Goal: Task Accomplishment & Management: Manage account settings

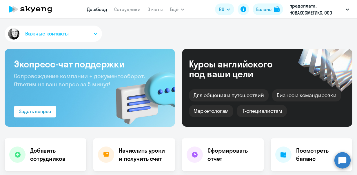
select select "30"
click at [89, 33] on button "Важные контакты" at bounding box center [53, 34] width 97 height 16
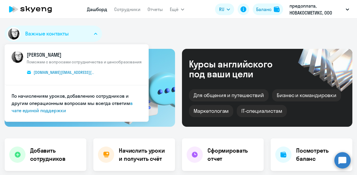
click at [153, 34] on div "Важные контакты КАМ_Юлианна [PERSON_NAME] с вопросами сотрудничества и ценообра…" at bounding box center [179, 35] width 348 height 19
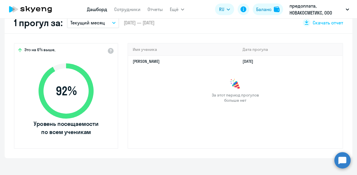
scroll to position [186, 0]
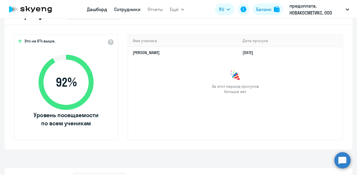
click at [129, 9] on link "Сотрудники" at bounding box center [127, 9] width 26 height 6
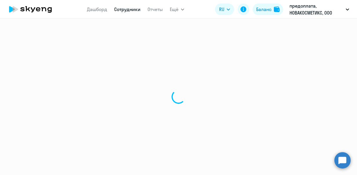
select select "30"
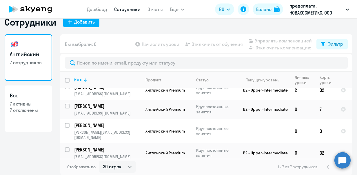
scroll to position [12, 0]
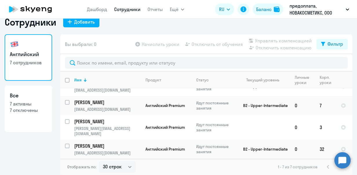
drag, startPoint x: 349, startPoint y: 153, endPoint x: 228, endPoint y: 168, distance: 121.8
click at [228, 168] on div "Отображать по: 30 строк 50 строк 100 строк 1 - 7 из 7 сотрудников" at bounding box center [206, 166] width 292 height 16
click at [348, 154] on circle at bounding box center [343, 160] width 16 height 16
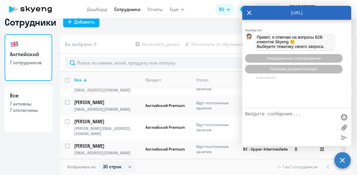
click at [214, 168] on div "Отображать по: 30 строк 50 строк 100 строк 1 - 7 из 7 сотрудников" at bounding box center [206, 166] width 292 height 16
click at [342, 159] on circle at bounding box center [343, 160] width 16 height 16
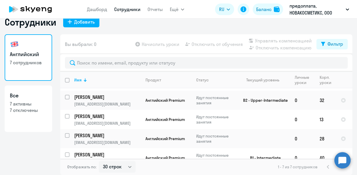
scroll to position [62, 0]
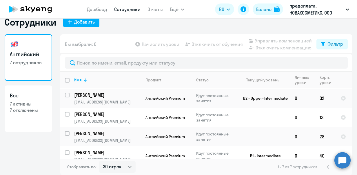
drag, startPoint x: 348, startPoint y: 140, endPoint x: 238, endPoint y: 166, distance: 112.8
click at [238, 166] on div "Отображать по: 30 строк 50 строк 100 строк 1 - 7 из 7 сотрудников" at bounding box center [206, 166] width 292 height 16
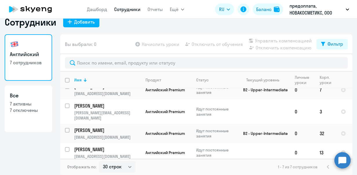
scroll to position [11, 0]
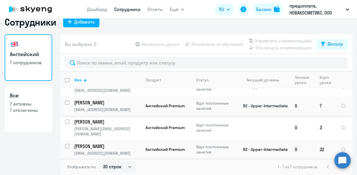
click at [96, 99] on p "[PERSON_NAME]" at bounding box center [107, 102] width 66 height 6
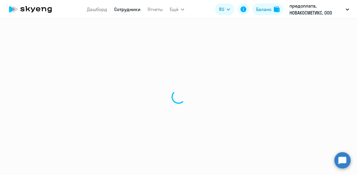
select select "english"
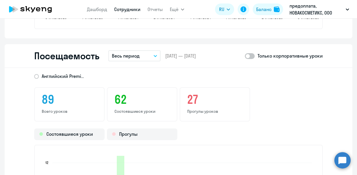
scroll to position [742, 0]
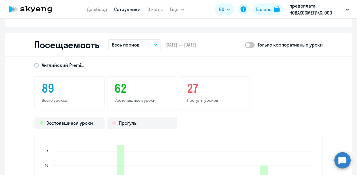
click at [155, 46] on button "Весь период" at bounding box center [134, 44] width 52 height 11
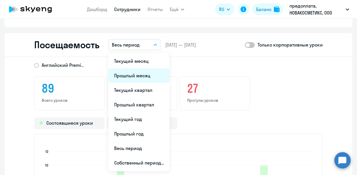
click at [146, 77] on li "Прошлый месяц" at bounding box center [138, 75] width 61 height 14
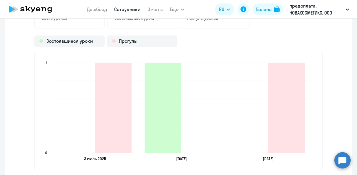
scroll to position [829, 0]
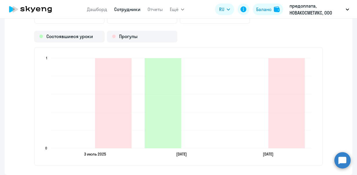
click at [126, 7] on link "Сотрудники" at bounding box center [127, 9] width 26 height 6
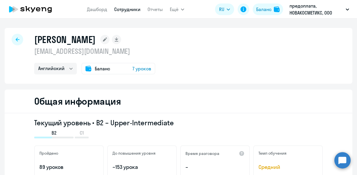
select select "30"
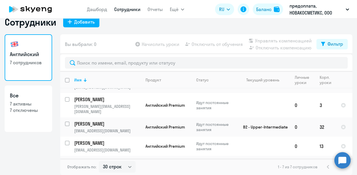
scroll to position [34, 0]
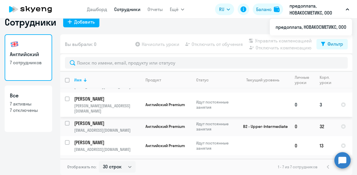
click at [107, 96] on p "[PERSON_NAME]" at bounding box center [107, 98] width 66 height 6
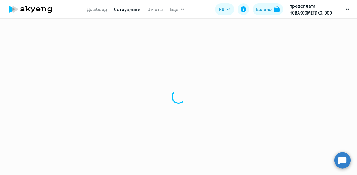
select select "english"
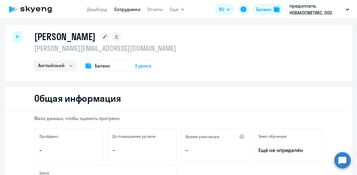
scroll to position [8, 0]
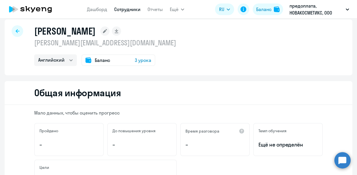
click at [123, 11] on link "Сотрудники" at bounding box center [127, 9] width 26 height 6
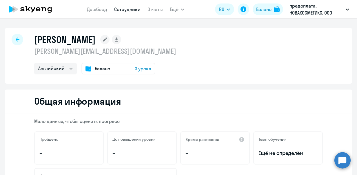
select select "30"
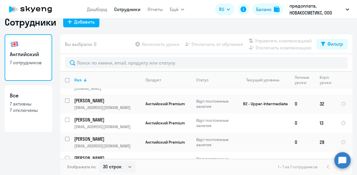
scroll to position [62, 0]
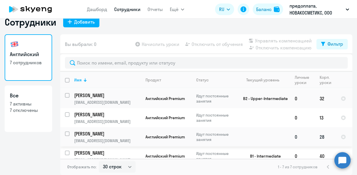
click at [103, 130] on p "[PERSON_NAME]" at bounding box center [107, 133] width 66 height 6
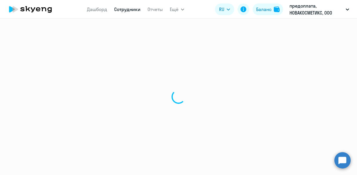
select select "english"
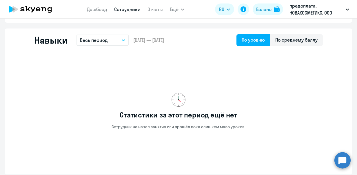
scroll to position [301, 0]
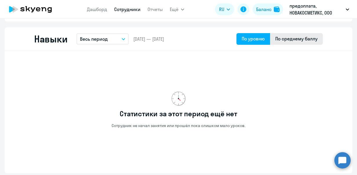
click at [292, 41] on div "По среднему баллу" at bounding box center [296, 38] width 42 height 7
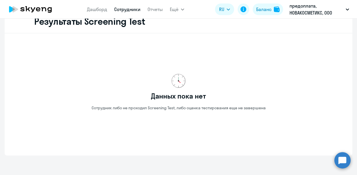
scroll to position [916, 0]
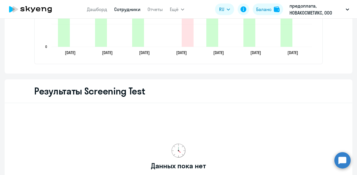
click at [175, 157] on img at bounding box center [179, 150] width 14 height 14
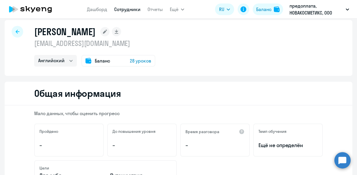
scroll to position [0, 0]
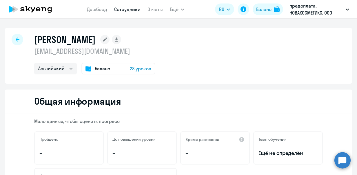
click at [128, 7] on link "Сотрудники" at bounding box center [127, 9] width 26 height 6
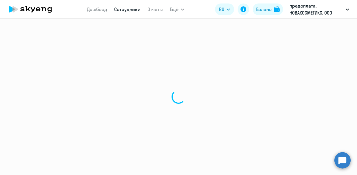
select select "30"
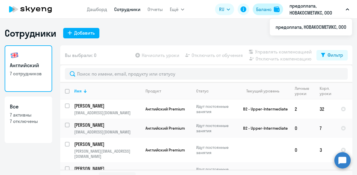
click at [269, 10] on div "Баланс" at bounding box center [263, 9] width 15 height 7
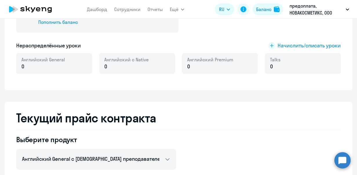
scroll to position [160, 0]
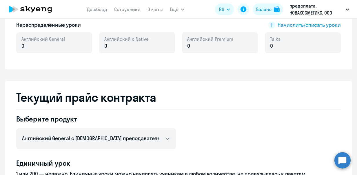
click at [236, 42] on div "Английский Premium 0" at bounding box center [220, 42] width 76 height 21
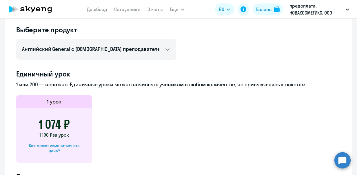
scroll to position [244, 0]
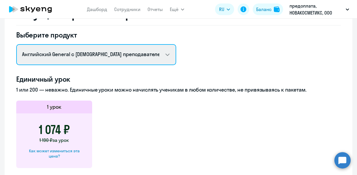
click at [172, 55] on select "Английский General с русскоговорящим преподавателем Английский General с [DEMOG…" at bounding box center [96, 54] width 160 height 21
select select "english_adult_not_native_speaker_premium"
click at [16, 44] on select "Английский General с русскоговорящим преподавателем Английский General с [DEMOG…" at bounding box center [96, 54] width 160 height 21
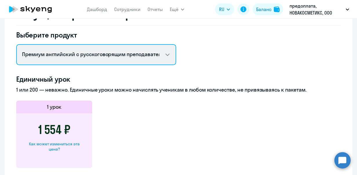
click at [166, 55] on select "Английский General с русскоговорящим преподавателем Английский General с [DEMOG…" at bounding box center [96, 54] width 160 height 21
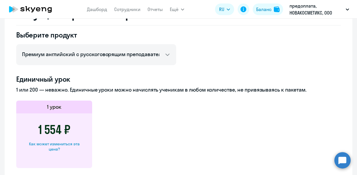
click at [51, 143] on div "Как может измениться эта цена?" at bounding box center [54, 146] width 57 height 10
select select "english_adult_not_native_speaker_premium"
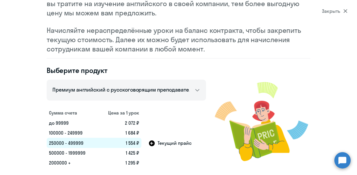
scroll to position [0, 0]
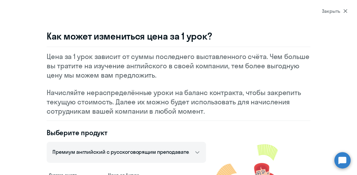
click at [328, 12] on div "Закрыть" at bounding box center [335, 11] width 26 height 7
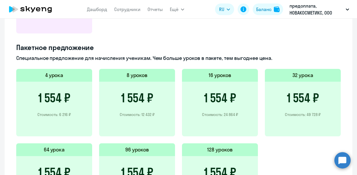
scroll to position [382, 0]
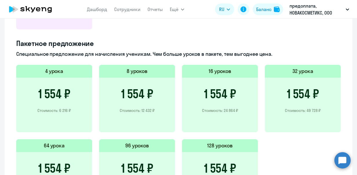
click at [282, 160] on div "4 урока 1 554 ₽ Стоимость: 6 216 ₽ 8 уроков 1 554 ₽ Стоимость: 12 432 ₽ 16 урок…" at bounding box center [178, 139] width 325 height 148
click at [300, 82] on div "1 554 ₽ Стоимость: 49 728 ₽" at bounding box center [303, 104] width 76 height 55
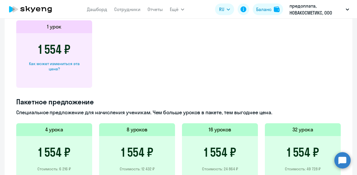
scroll to position [411, 0]
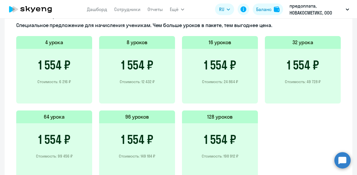
click at [302, 51] on div "1 554 ₽ Стоимость: 49 728 ₽" at bounding box center [303, 76] width 76 height 55
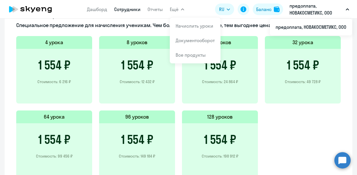
click at [129, 7] on link "Сотрудники" at bounding box center [127, 9] width 26 height 6
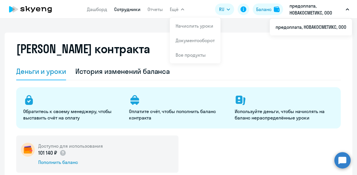
select select "30"
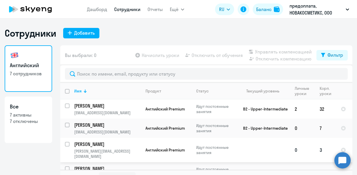
click at [65, 143] on input "select row 42161967" at bounding box center [71, 147] width 12 height 12
checkbox input "true"
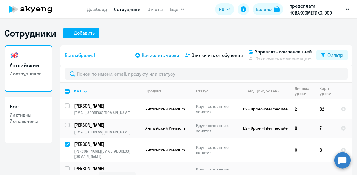
click at [161, 53] on span "Начислить уроки" at bounding box center [161, 55] width 38 height 7
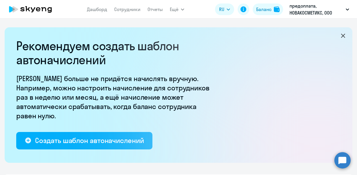
select select "10"
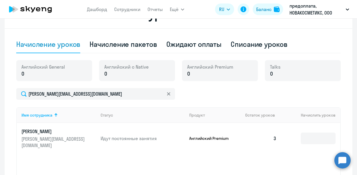
scroll to position [175, 0]
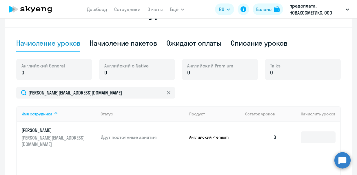
click at [207, 74] on p "0" at bounding box center [210, 73] width 46 height 8
click at [190, 70] on p "0" at bounding box center [210, 73] width 46 height 8
click at [187, 70] on span "0" at bounding box center [188, 73] width 3 height 8
click at [305, 138] on input at bounding box center [318, 137] width 35 height 12
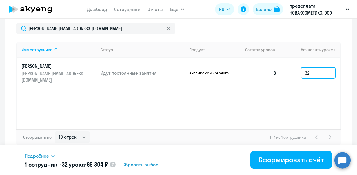
scroll to position [242, 0]
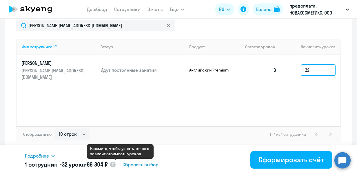
type input "32"
click at [116, 163] on circle at bounding box center [113, 164] width 6 height 6
select select "english_adult_f2g_base"
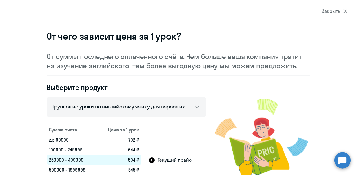
click at [346, 10] on icon at bounding box center [346, 11] width 4 height 4
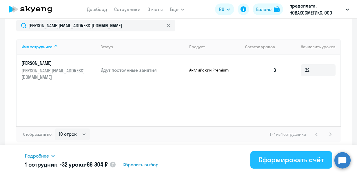
click at [291, 158] on div "Сформировать счёт" at bounding box center [292, 159] width 66 height 9
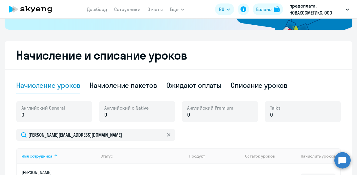
scroll to position [133, 0]
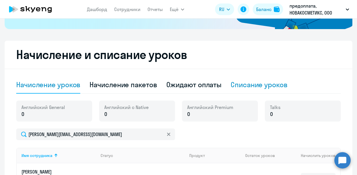
click at [234, 88] on div "Списание уроков" at bounding box center [259, 84] width 57 height 9
select select "10"
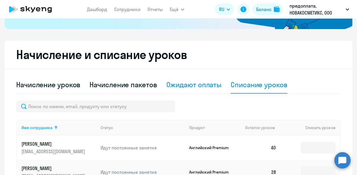
click at [202, 81] on div "Ожидают оплаты" at bounding box center [193, 84] width 55 height 9
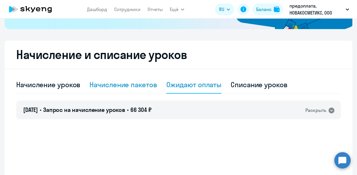
click at [129, 81] on div "Начисление пакетов" at bounding box center [123, 84] width 67 height 9
select select "10"
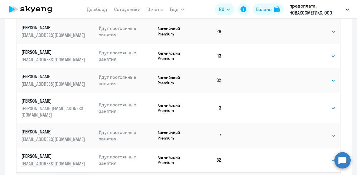
scroll to position [324, 0]
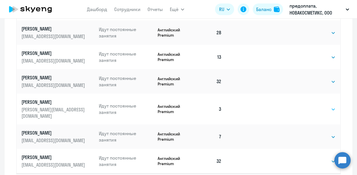
click at [323, 106] on select "Выбрать 4 8 16 32 64 96 128" at bounding box center [324, 109] width 24 height 7
select select "32"
click at [312, 106] on select "Выбрать 4 8 16 32 64 96 128" at bounding box center [324, 109] width 24 height 7
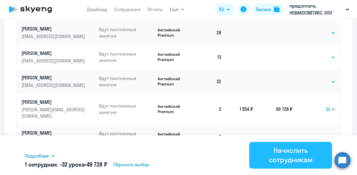
click at [279, 157] on div "Начислить сотрудникам" at bounding box center [290, 154] width 67 height 19
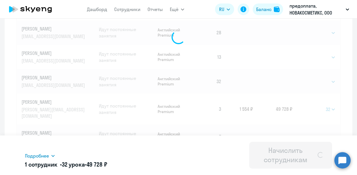
select select
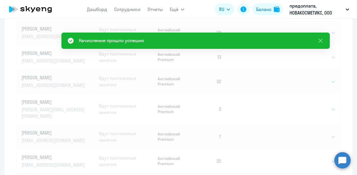
scroll to position [154, 0]
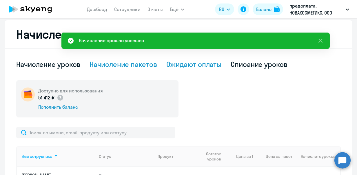
click at [198, 69] on div "Ожидают оплаты" at bounding box center [193, 64] width 55 height 17
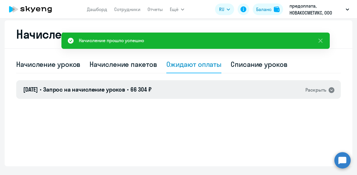
click at [329, 90] on icon at bounding box center [332, 90] width 6 height 6
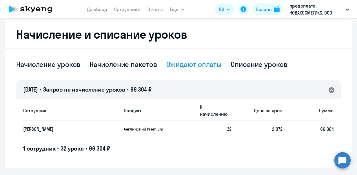
scroll to position [168, 0]
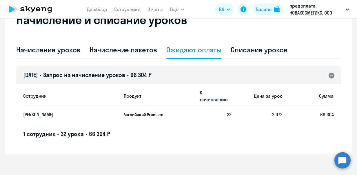
click at [329, 76] on icon at bounding box center [332, 75] width 6 height 6
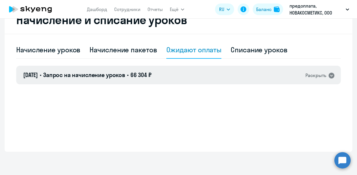
click at [204, 66] on div "[DATE] • Запрос на начисление уроков • 66 304 ₽ Раскрыть" at bounding box center [178, 75] width 325 height 19
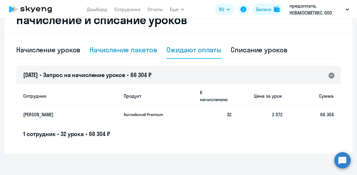
click at [139, 51] on div "Начисление пакетов" at bounding box center [123, 49] width 67 height 9
select select "10"
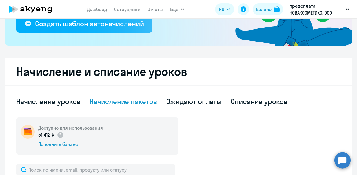
scroll to position [121, 0]
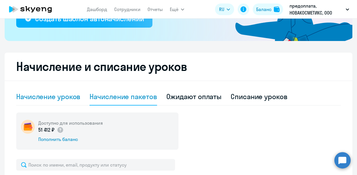
click at [67, 93] on div "Начисление уроков" at bounding box center [48, 96] width 64 height 9
select select "10"
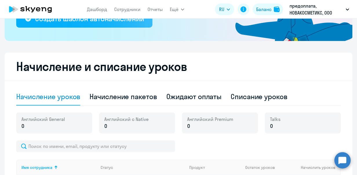
click at [341, 162] on circle at bounding box center [343, 160] width 16 height 16
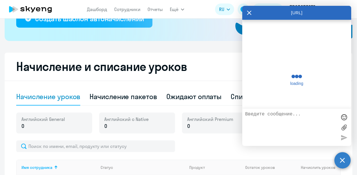
scroll to position [0, 0]
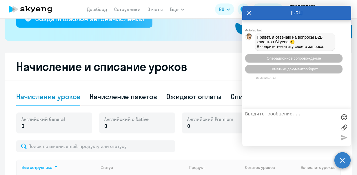
click at [262, 118] on textarea at bounding box center [291, 126] width 92 height 31
click at [302, 121] on textarea "Добрый день! Начисляла уроки, сначала сделала" at bounding box center [291, 126] width 92 height 31
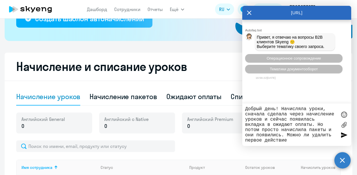
type textarea "Добрый день! Начисляла уроки, сначала сделала через начисление уроков и сейчас …"
click at [343, 136] on div at bounding box center [344, 134] width 9 height 9
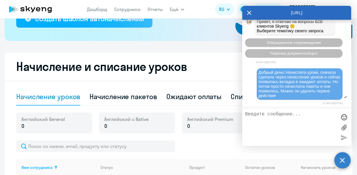
scroll to position [62, 0]
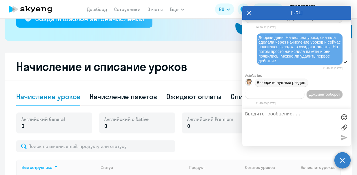
click at [302, 92] on span "Операционное сопровождение" at bounding box center [275, 94] width 55 height 4
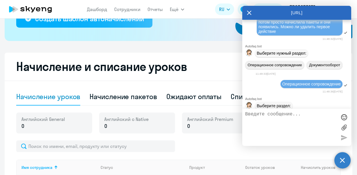
scroll to position [115, 0]
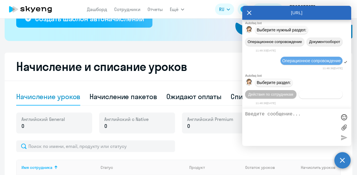
click at [318, 92] on span "Действия с балансом" at bounding box center [321, 94] width 38 height 4
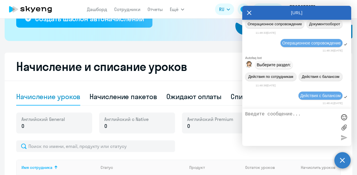
scroll to position [179, 0]
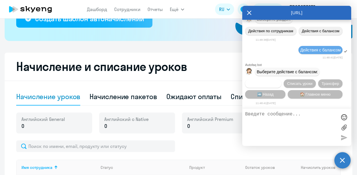
click at [268, 81] on span "Начислить уроки" at bounding box center [264, 83] width 30 height 4
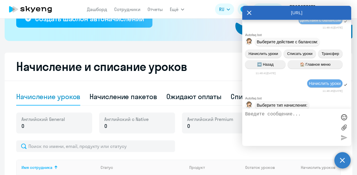
scroll to position [253, 0]
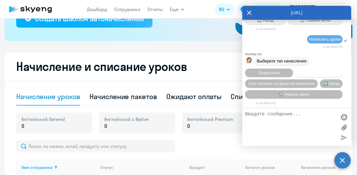
click at [313, 72] on span "Постоплата" at bounding box center [319, 72] width 21 height 4
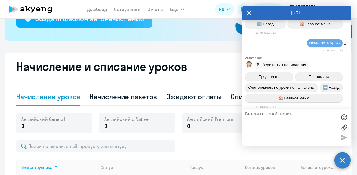
scroll to position [271, 0]
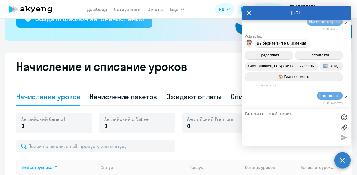
click at [333, 97] on span "Постоплата" at bounding box center [330, 95] width 22 height 5
click at [285, 126] on textarea at bounding box center [291, 126] width 92 height 31
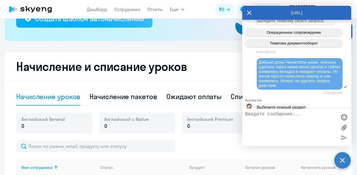
scroll to position [27, 0]
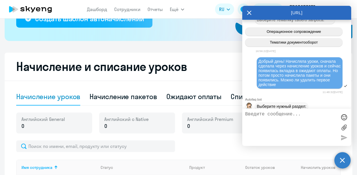
drag, startPoint x: 259, startPoint y: 62, endPoint x: 311, endPoint y: 86, distance: 57.2
click at [311, 86] on div "Добрый день! Начисляла уроки, сначала сделала через начисление уроков и сейчас …" at bounding box center [300, 73] width 82 height 28
copy span "Добрый день! Начисляла уроки, сначала сделала через начисление уроков и сейчас …"
click at [275, 118] on textarea at bounding box center [291, 126] width 92 height 31
paste textarea "Добрый день! Начисляла уроки, сначала сделала через начисление уроков и сейчас …"
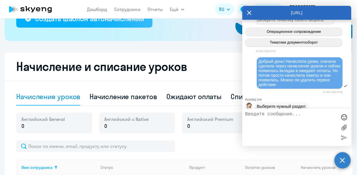
type textarea "Добрый день! Начисляла уроки, сначала сделала через начисление уроков и сейчас …"
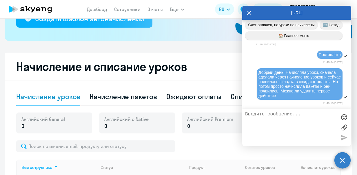
click at [171, 51] on div "Рекомендуем создать шаблон автоначислений Уроки больше не придётся начислять вр…" at bounding box center [179, 141] width 348 height 471
click at [250, 10] on icon at bounding box center [249, 13] width 5 height 14
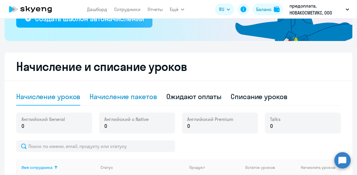
click at [132, 100] on div "Начисление пакетов" at bounding box center [123, 96] width 67 height 9
select select "10"
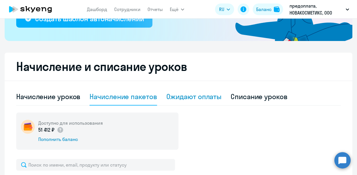
click at [176, 96] on div "Ожидают оплаты" at bounding box center [193, 96] width 55 height 9
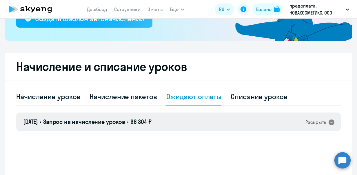
click at [324, 121] on div "Раскрыть" at bounding box center [316, 121] width 21 height 7
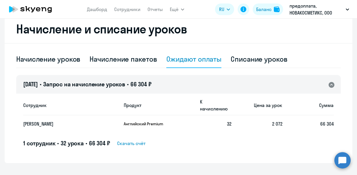
scroll to position [168, 0]
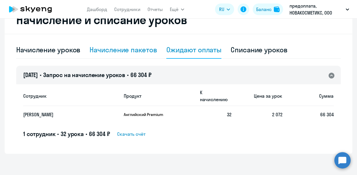
click at [116, 55] on div "Начисление пакетов" at bounding box center [123, 49] width 67 height 17
select select "10"
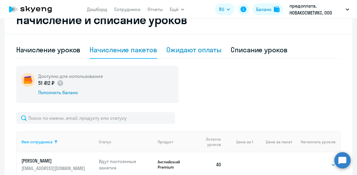
click at [195, 45] on div "Ожидают оплаты" at bounding box center [193, 49] width 55 height 9
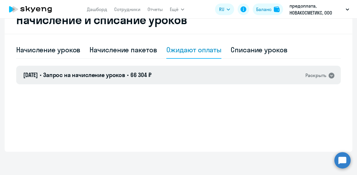
click at [311, 75] on div "Раскрыть" at bounding box center [316, 75] width 21 height 7
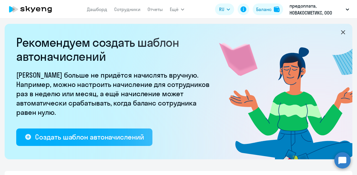
scroll to position [0, 0]
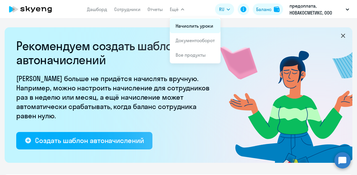
click at [186, 26] on link "Начислить уроки" at bounding box center [195, 26] width 38 height 6
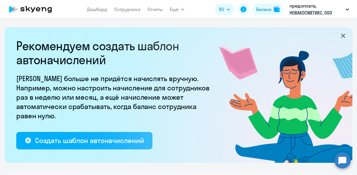
select select "10"
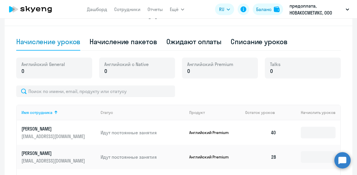
scroll to position [175, 0]
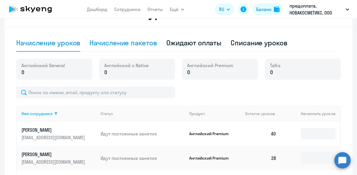
click at [132, 37] on div "Начисление пакетов" at bounding box center [123, 42] width 67 height 17
select select "10"
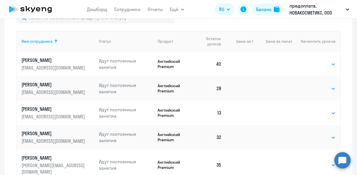
scroll to position [265, 0]
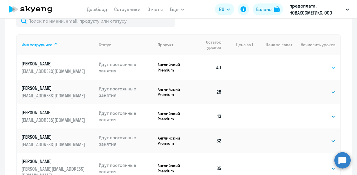
click at [329, 70] on select "Выбрать 4 8 16 32 64 96 128" at bounding box center [324, 67] width 24 height 7
click at [317, 38] on th "Начислить уроков" at bounding box center [317, 44] width 48 height 21
click at [325, 68] on select "Выбрать 4 8 16 32 64 96 128" at bounding box center [324, 67] width 24 height 7
click at [302, 57] on td "Выбрать 4 8 16 32 64 96 128 Выбрать" at bounding box center [317, 67] width 48 height 24
click at [313, 94] on select "Выбрать 4 8 16 32 64 96 128" at bounding box center [324, 91] width 24 height 7
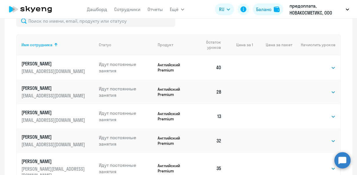
click at [253, 70] on td at bounding box center [272, 67] width 39 height 24
click at [44, 87] on p "[PERSON_NAME]" at bounding box center [53, 88] width 65 height 6
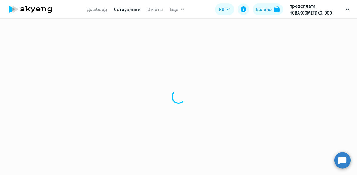
select select "english"
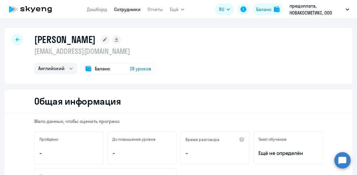
click at [110, 70] on div "Баланс 28 уроков" at bounding box center [118, 69] width 74 height 12
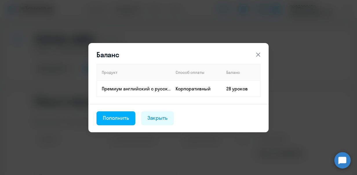
click at [257, 56] on icon at bounding box center [258, 54] width 4 height 4
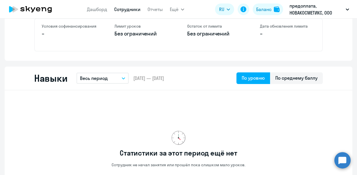
scroll to position [271, 0]
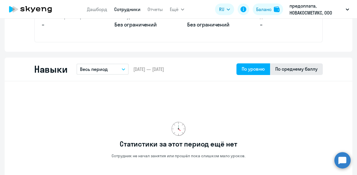
click at [277, 73] on div "По среднему баллу" at bounding box center [296, 69] width 53 height 12
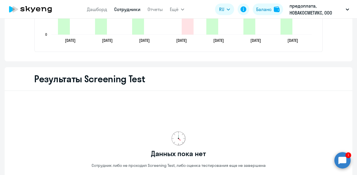
scroll to position [960, 0]
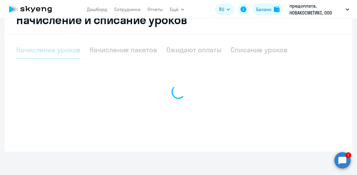
scroll to position [168, 0]
select select "10"
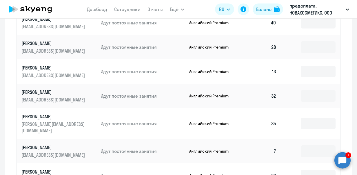
scroll to position [307, 0]
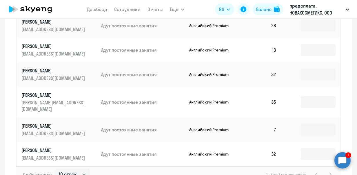
click at [45, 46] on p "[PERSON_NAME]" at bounding box center [53, 46] width 65 height 6
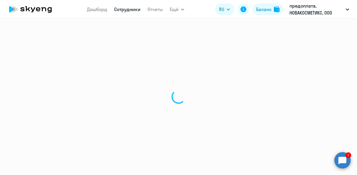
select select "english"
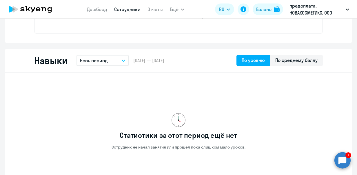
scroll to position [278, 0]
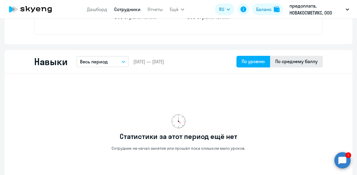
click at [289, 58] on div "По среднему баллу" at bounding box center [296, 61] width 42 height 7
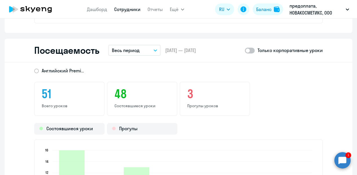
scroll to position [715, 0]
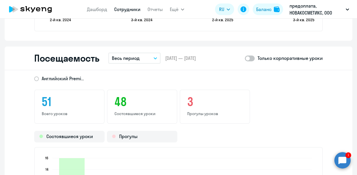
click at [151, 56] on button "Весь период" at bounding box center [134, 57] width 52 height 11
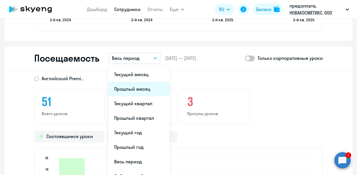
click at [146, 90] on li "Прошлый месяц" at bounding box center [138, 88] width 61 height 14
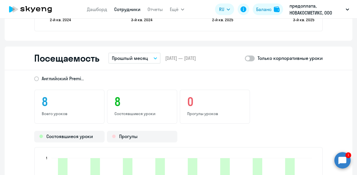
click at [155, 59] on button "Прошлый месяц" at bounding box center [134, 57] width 52 height 11
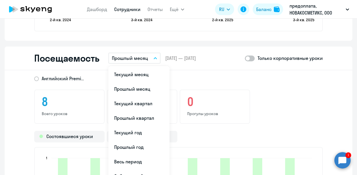
click at [292, 103] on div "8 Всего уроков 8 Состоявшиеся уроки 0 [PERSON_NAME]" at bounding box center [178, 106] width 289 height 34
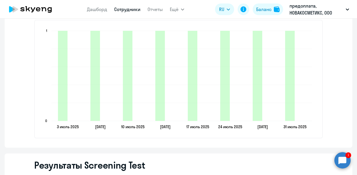
scroll to position [843, 0]
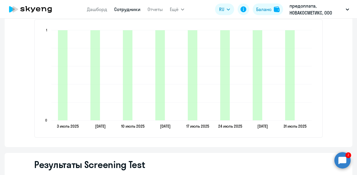
click at [230, 137] on ngx-charts-bar-vertical-2d "[DATE] [DATE] [DATE] [DATE] [DATE] [DATE] [DATE] [DATE] [DATE] [DATE] [DATE] [D…" at bounding box center [178, 78] width 289 height 118
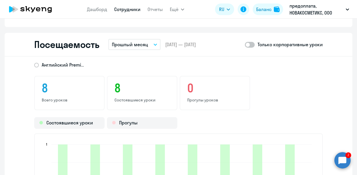
scroll to position [727, 0]
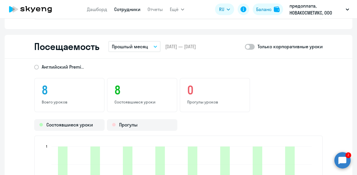
click at [154, 46] on icon "button" at bounding box center [155, 46] width 3 height 1
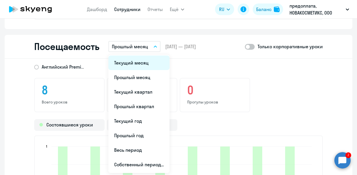
click at [137, 65] on li "Текущий месяц" at bounding box center [138, 62] width 61 height 14
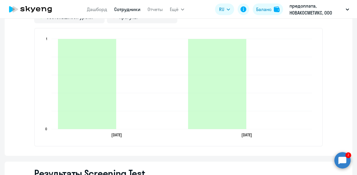
scroll to position [866, 0]
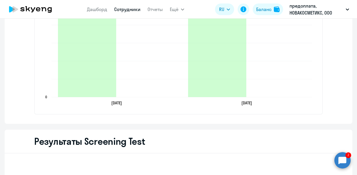
click at [180, 146] on div "Результаты Screening Test" at bounding box center [179, 141] width 348 height 24
click at [343, 157] on circle at bounding box center [343, 160] width 16 height 16
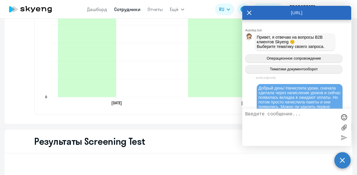
scroll to position [423, 0]
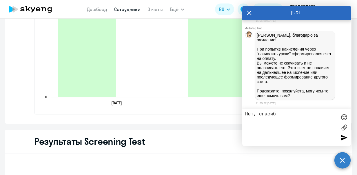
type textarea "Нет, спасибо"
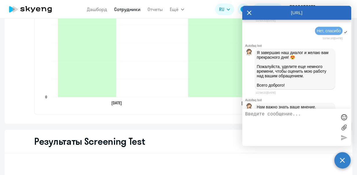
scroll to position [580, 0]
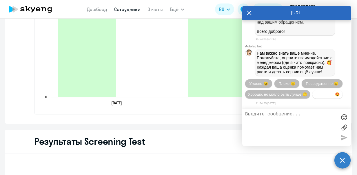
click at [313, 93] on button "Прекрасно 😍" at bounding box center [328, 94] width 30 height 8
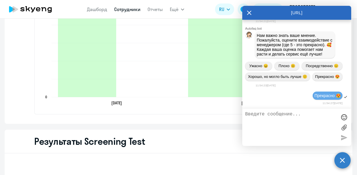
scroll to position [640, 0]
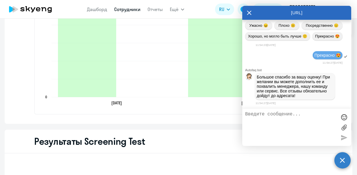
click at [249, 12] on icon at bounding box center [249, 13] width 4 height 4
